Goal: Task Accomplishment & Management: Use online tool/utility

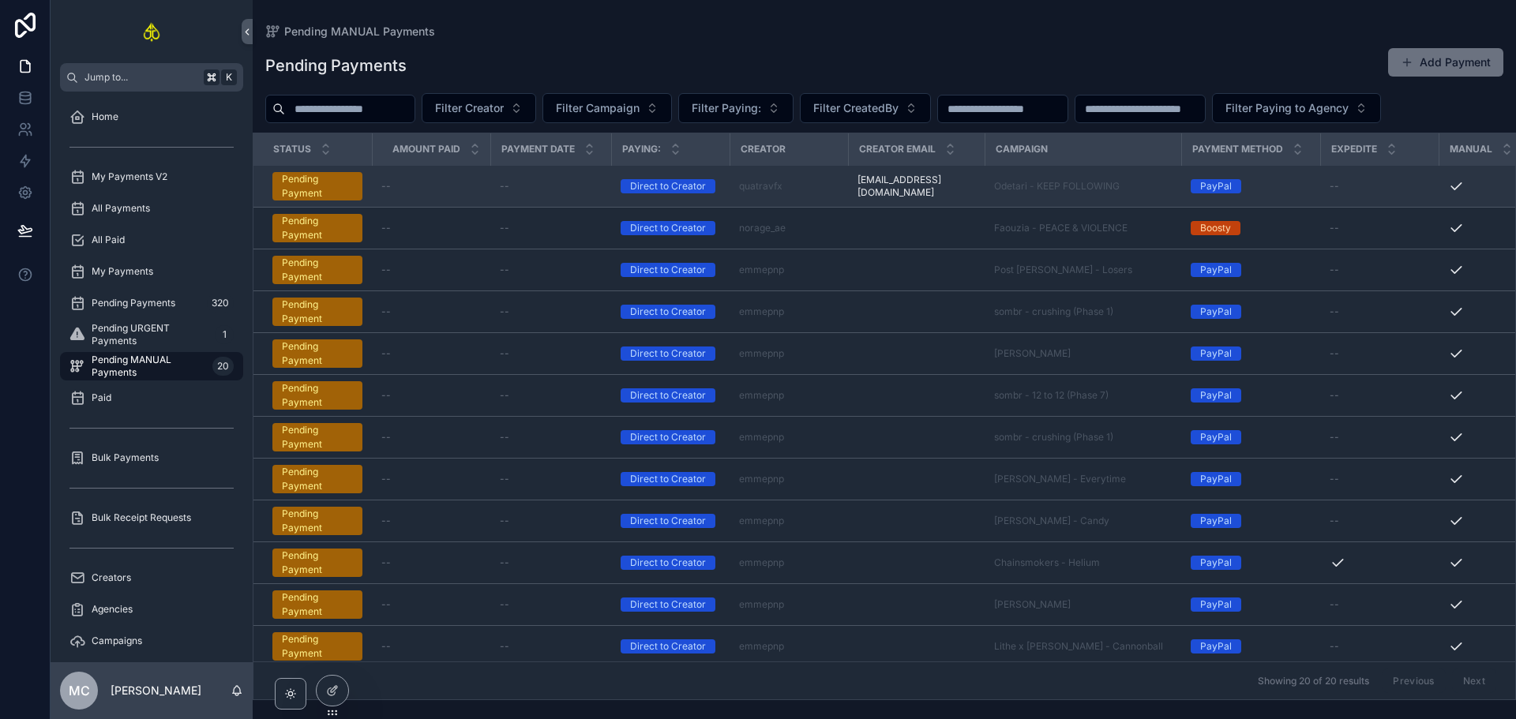
click at [832, 186] on div "quatravfx" at bounding box center [789, 186] width 100 height 13
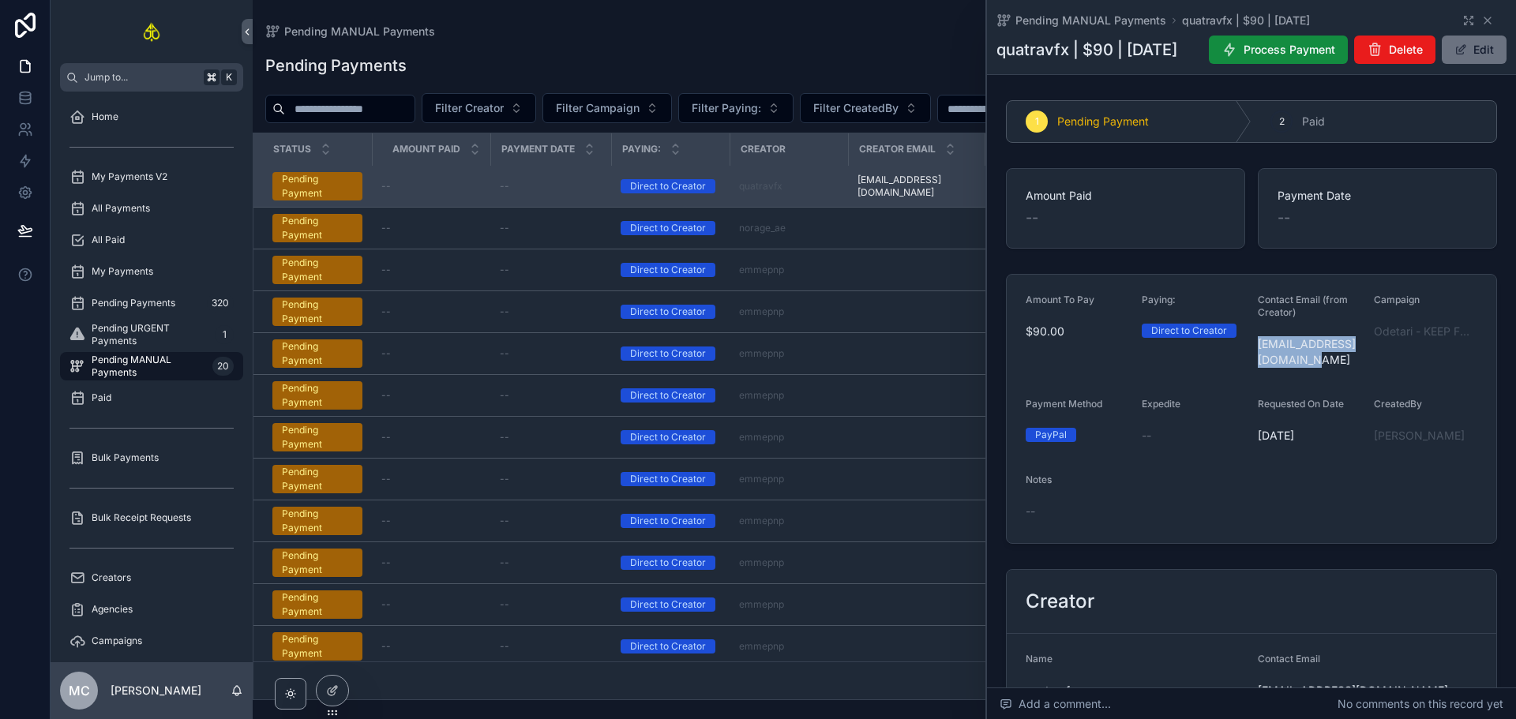
drag, startPoint x: 1307, startPoint y: 400, endPoint x: 1255, endPoint y: 376, distance: 57.6
click at [1258, 368] on span "[EMAIL_ADDRESS][DOMAIN_NAME]" at bounding box center [1309, 352] width 103 height 32
copy span "[EMAIL_ADDRESS][DOMAIN_NAME]"
click at [1424, 344] on div "Odetari - KEEP FOLLOWING" at bounding box center [1425, 331] width 103 height 25
click at [1429, 340] on span "Odetari - KEEP FOLLOWING" at bounding box center [1425, 332] width 103 height 16
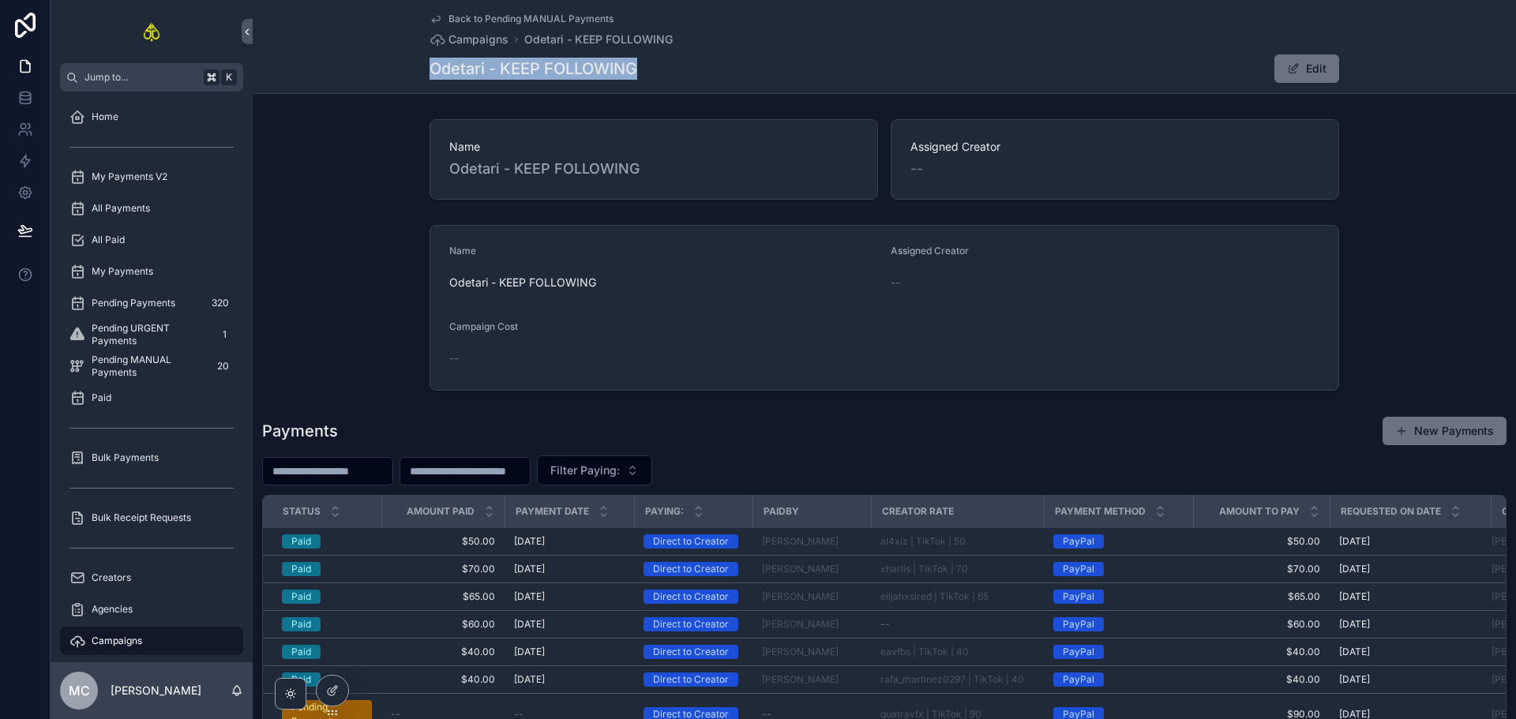
drag, startPoint x: 638, startPoint y: 70, endPoint x: 430, endPoint y: 65, distance: 208.6
click at [430, 65] on div "Odetari - KEEP FOLLOWING Edit" at bounding box center [885, 69] width 910 height 30
copy h1 "Odetari - KEEP FOLLOWING"
click at [1363, 178] on div "Name [PERSON_NAME] - KEEP FOLLOWING Assigned Creator --" at bounding box center [885, 159] width 1264 height 93
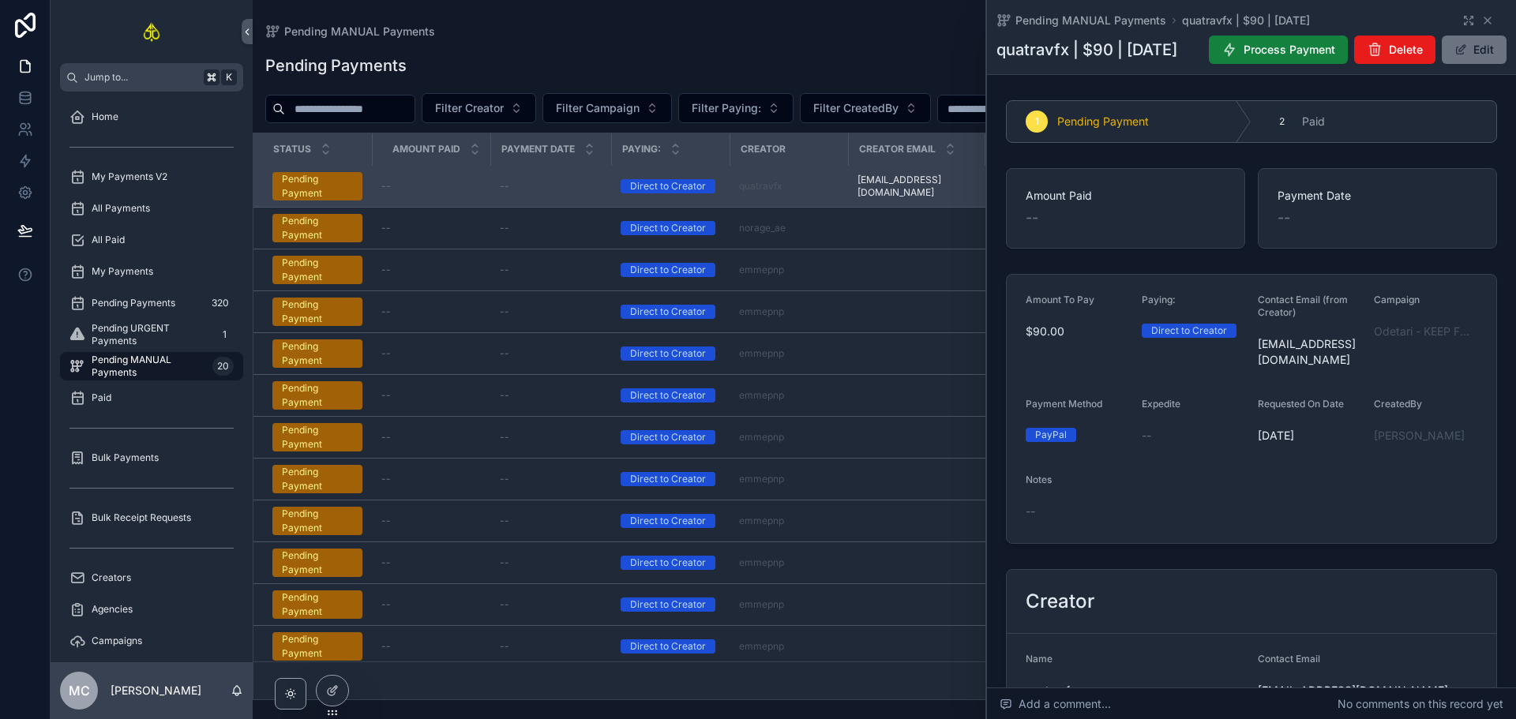
click at [1339, 62] on button "Process Payment" at bounding box center [1278, 50] width 139 height 28
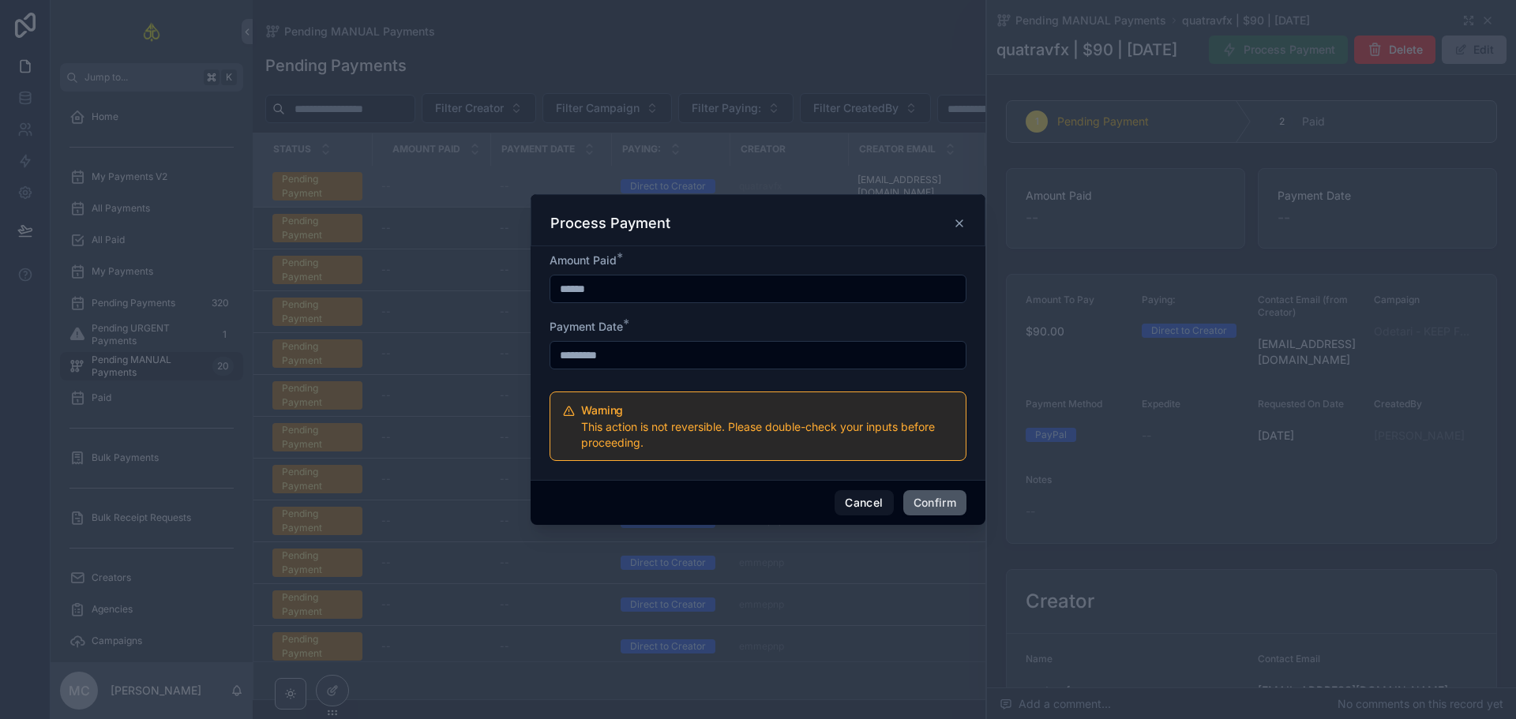
click at [936, 505] on button "Confirm" at bounding box center [934, 502] width 63 height 25
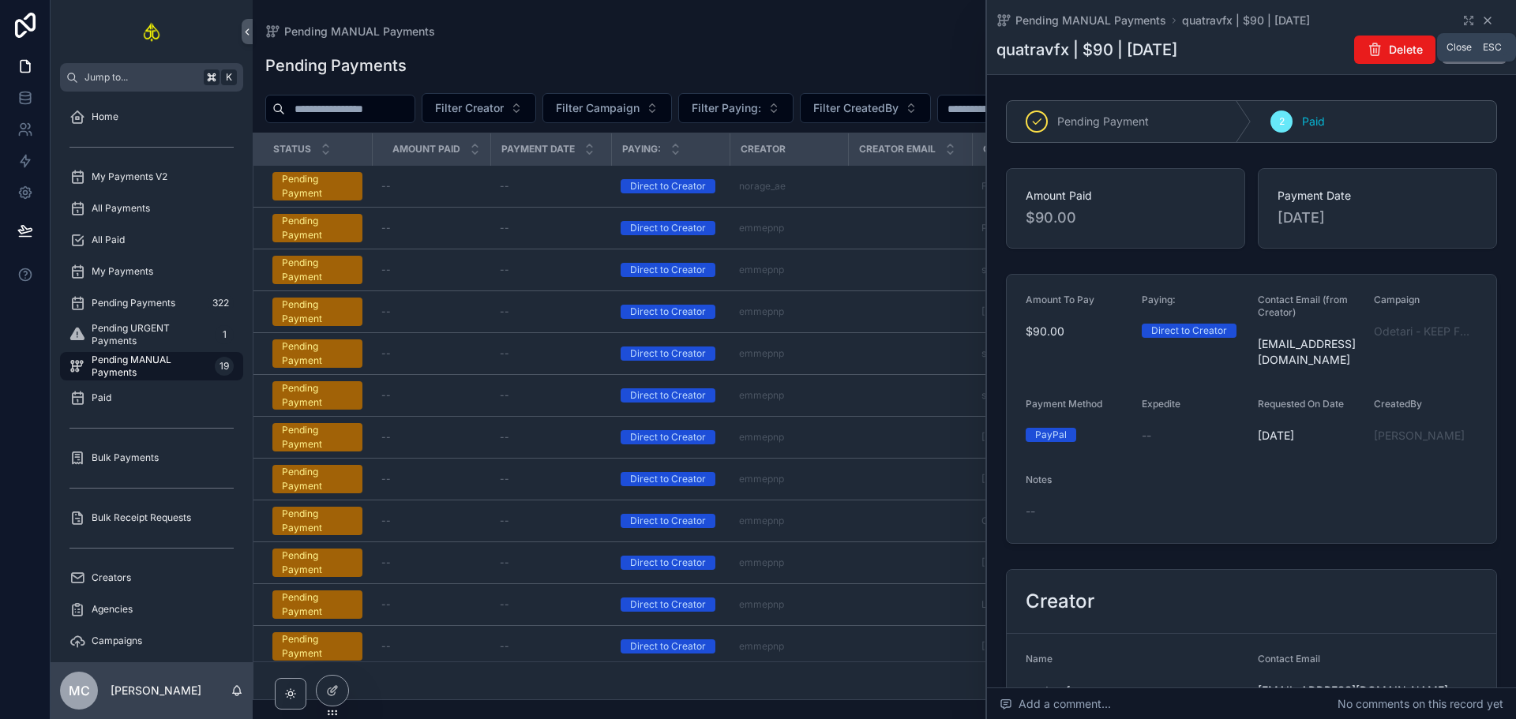
click at [1482, 25] on icon "scrollable content" at bounding box center [1488, 20] width 13 height 13
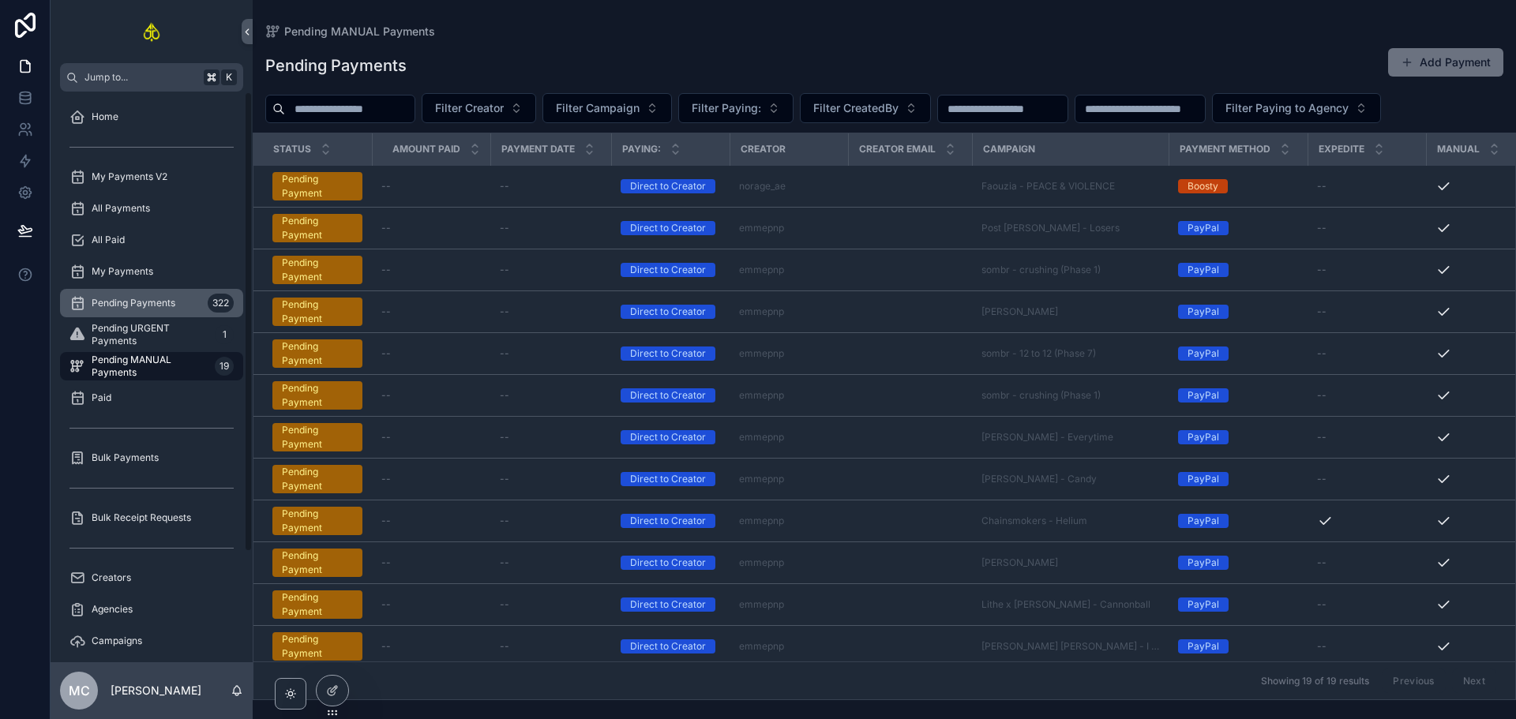
click at [148, 297] on span "Pending Payments" at bounding box center [134, 303] width 84 height 13
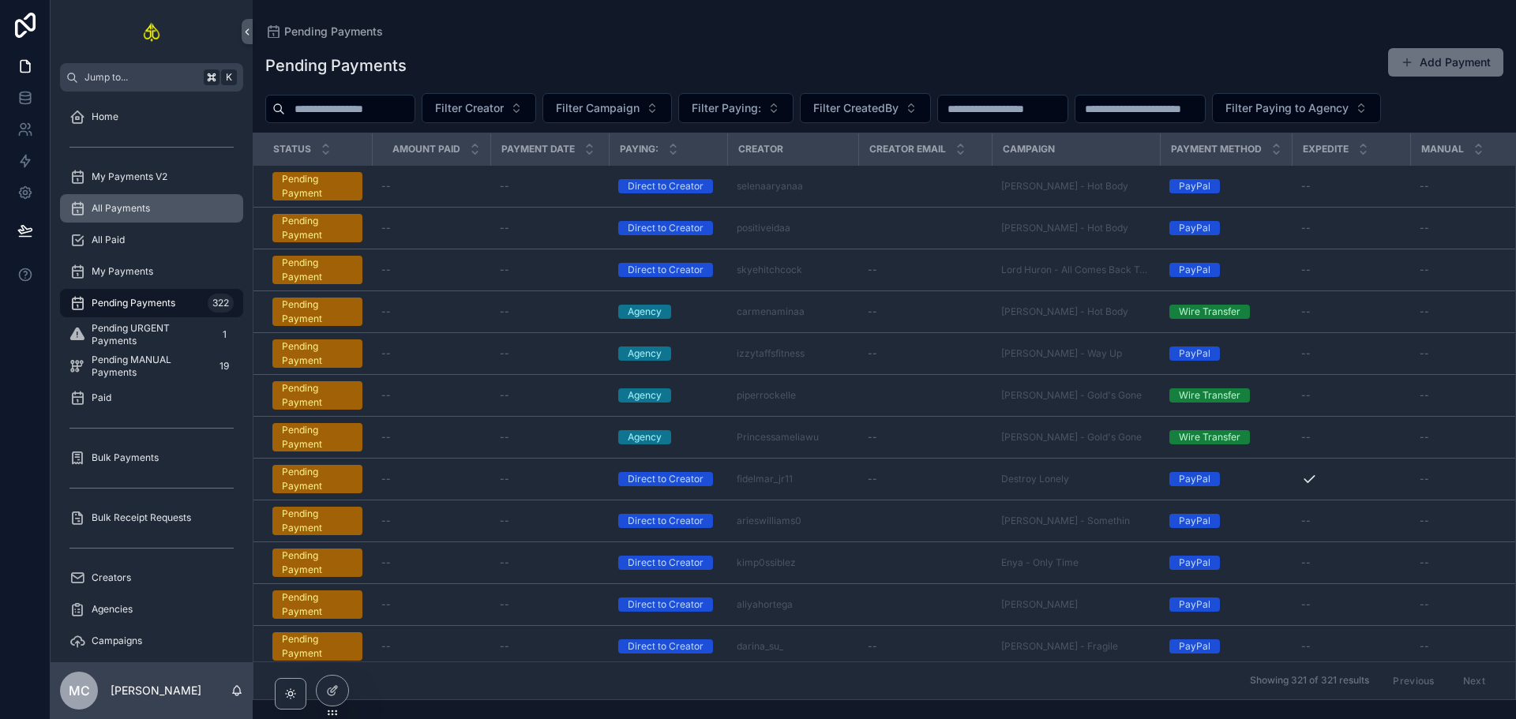
click at [175, 211] on div "All Payments" at bounding box center [151, 208] width 164 height 25
